Goal: Task Accomplishment & Management: Use online tool/utility

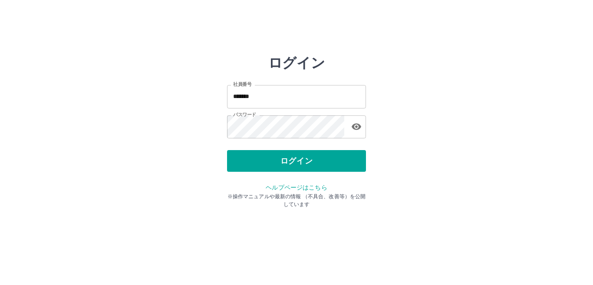
click at [298, 162] on button "ログイン" at bounding box center [296, 161] width 139 height 22
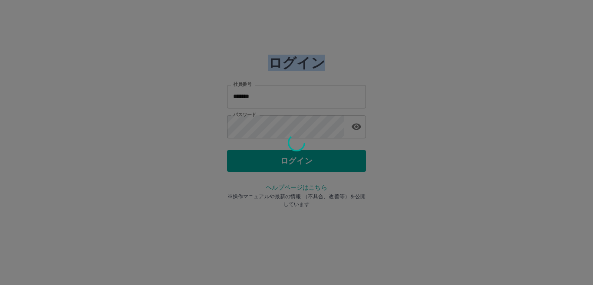
click at [298, 162] on div at bounding box center [296, 142] width 593 height 285
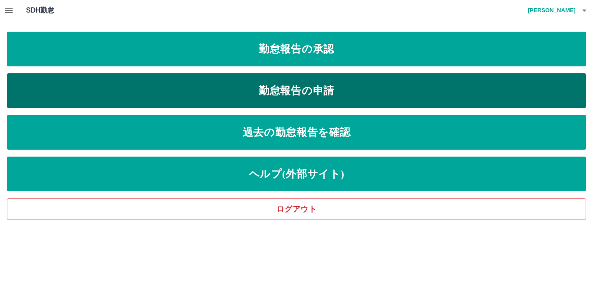
click at [318, 86] on link "勤怠報告の申請" at bounding box center [297, 90] width 580 height 35
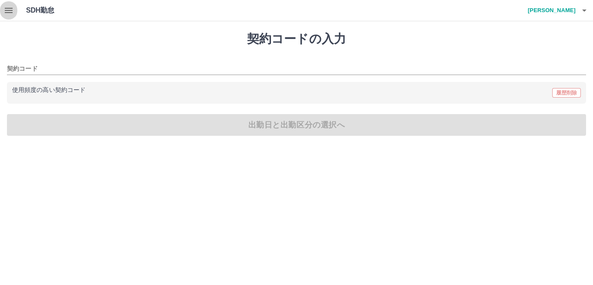
click at [9, 11] on icon "button" at bounding box center [9, 10] width 8 height 5
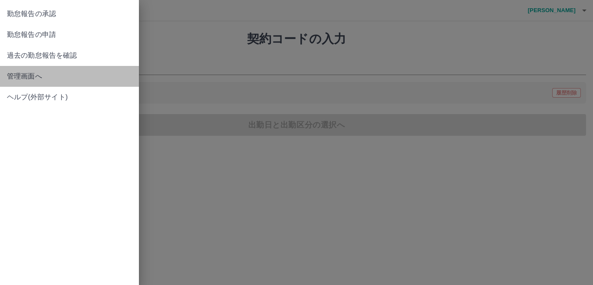
click at [33, 76] on span "管理画面へ" at bounding box center [69, 76] width 125 height 10
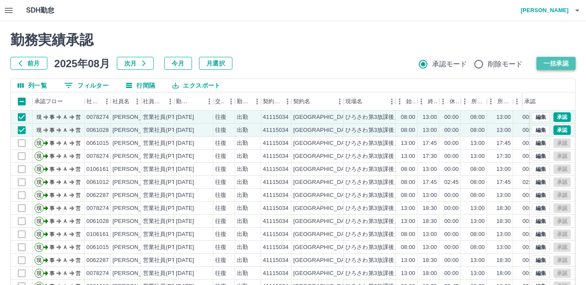
click at [559, 60] on button "一括承認" at bounding box center [556, 63] width 39 height 13
